Goal: Find specific page/section: Find specific page/section

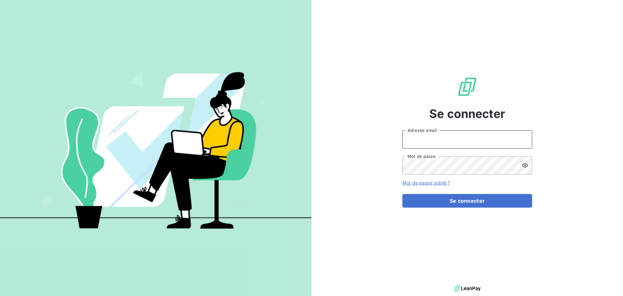
type input "[EMAIL_ADDRESS][DOMAIN_NAME]"
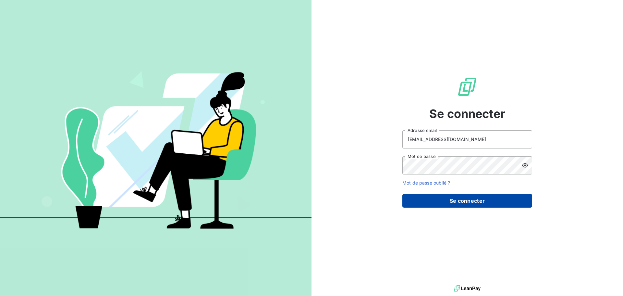
drag, startPoint x: 489, startPoint y: 208, endPoint x: 489, endPoint y: 203, distance: 4.5
click at [489, 203] on div "Se connecter [EMAIL_ADDRESS][DOMAIN_NAME] Adresse email Mot de passe Mot de pas…" at bounding box center [468, 141] width 130 height 283
click at [489, 202] on button "Se connecter" at bounding box center [468, 201] width 130 height 14
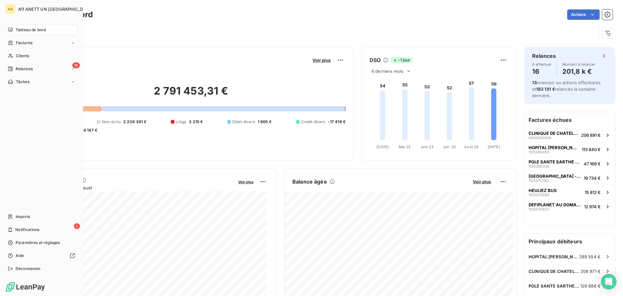
drag, startPoint x: 82, startPoint y: 141, endPoint x: 181, endPoint y: 122, distance: 100.1
click at [181, 122] on div "AA A11 ANETT UN PAYS DE LOIRE Tableau de bord Factures Clients 16 Relances Tâch…" at bounding box center [311, 148] width 623 height 296
click at [17, 55] on div "Clients" at bounding box center [41, 56] width 72 height 10
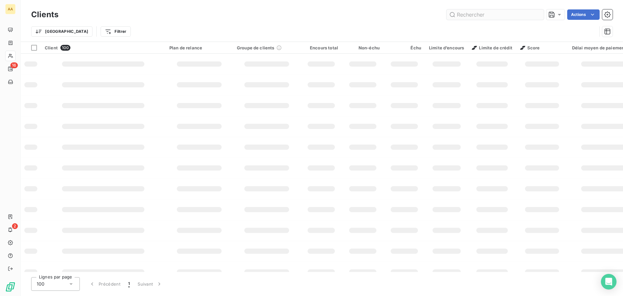
click at [498, 13] on input "text" at bounding box center [495, 14] width 97 height 10
click at [498, 15] on input "text" at bounding box center [495, 14] width 97 height 10
type input "9778"
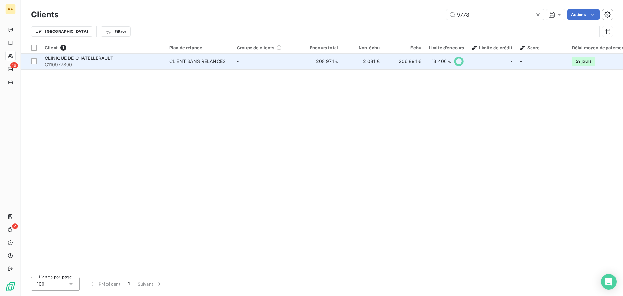
click at [70, 65] on span "C110977800" at bounding box center [103, 64] width 117 height 6
